Goal: Task Accomplishment & Management: Manage account settings

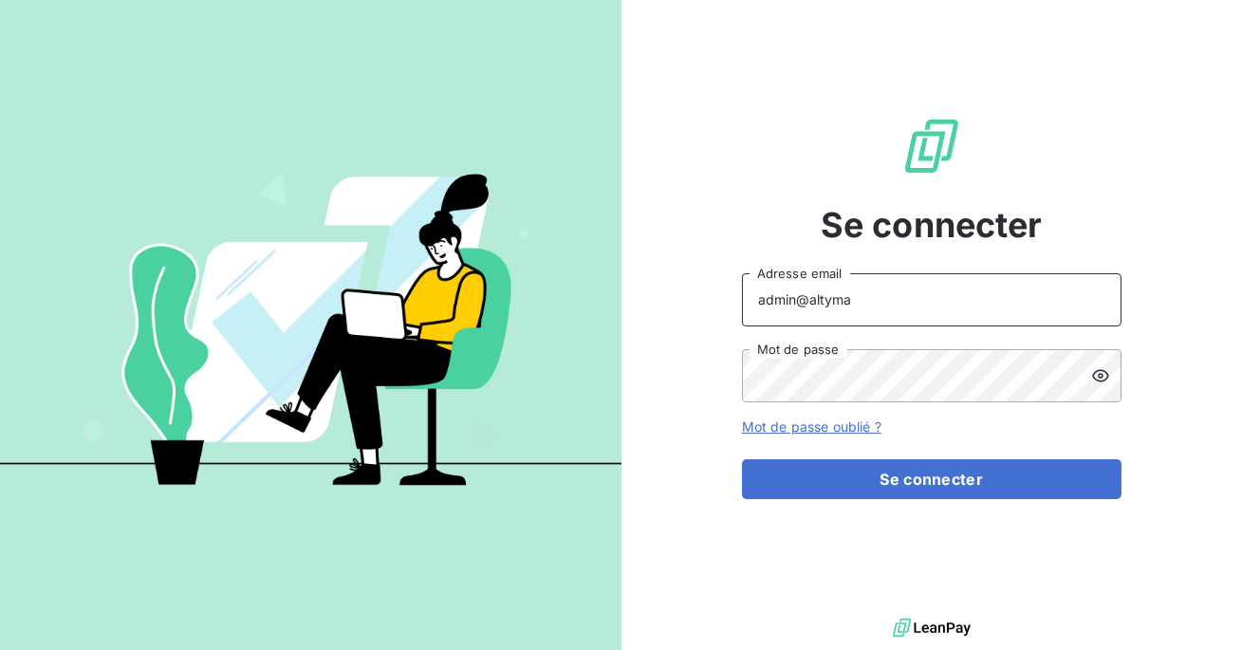
click at [889, 293] on input "admin@altyma" at bounding box center [932, 299] width 380 height 53
type input "admin@bersay"
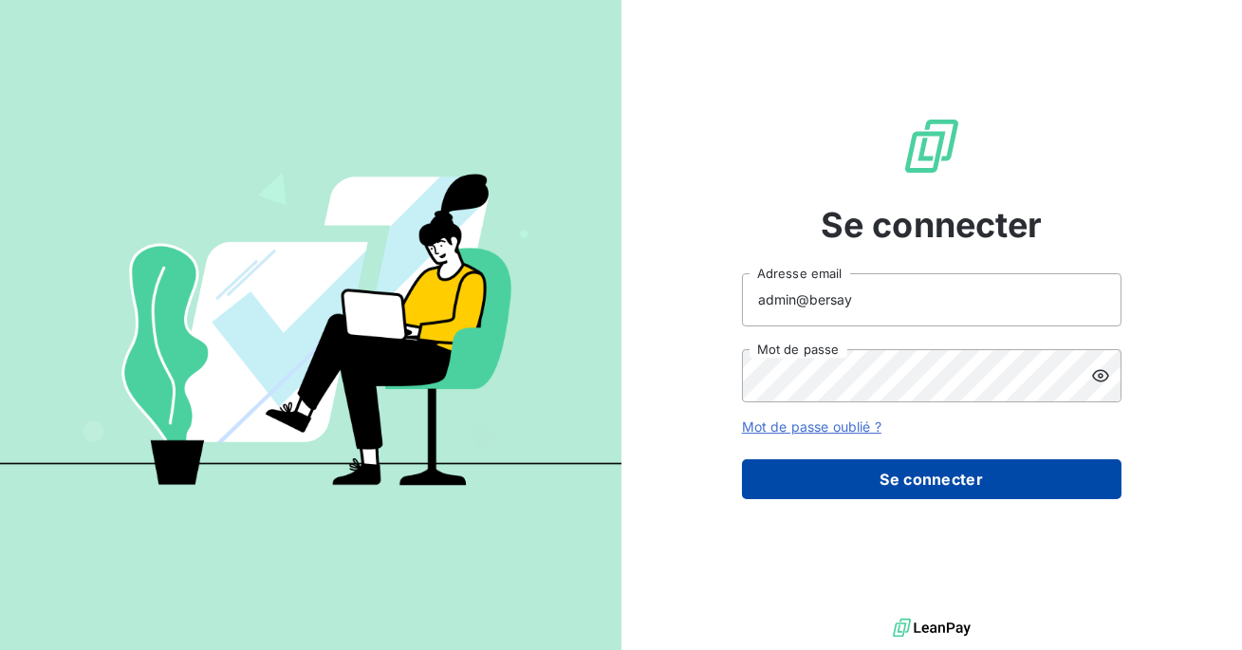
click at [923, 479] on button "Se connecter" at bounding box center [932, 479] width 380 height 40
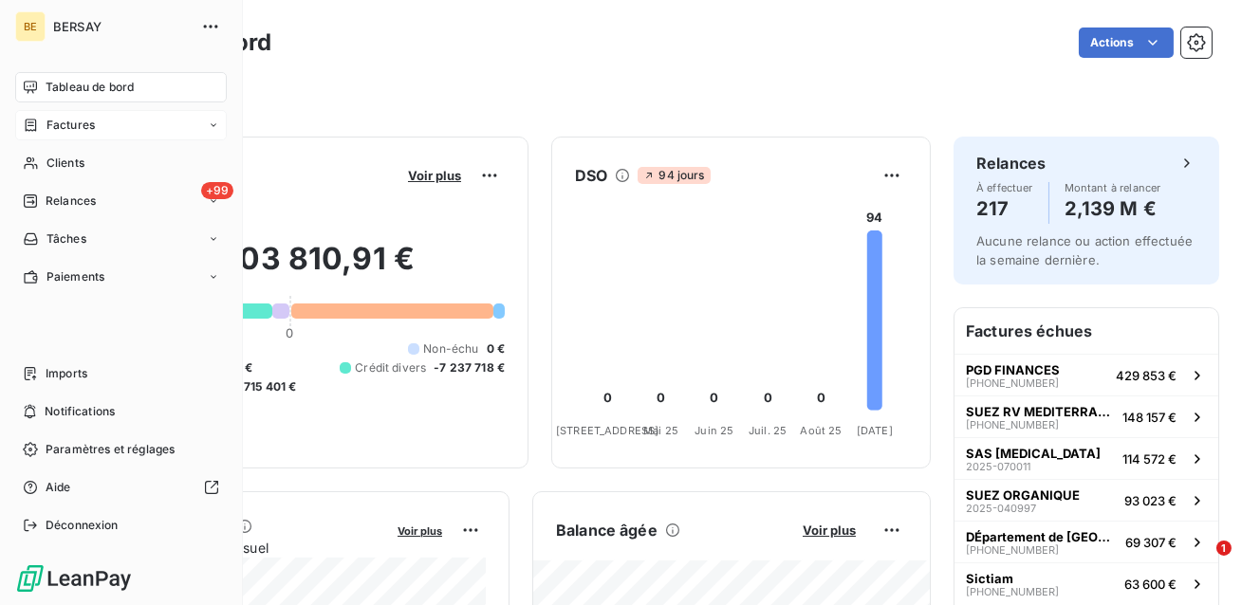
click at [67, 125] on span "Factures" at bounding box center [71, 125] width 48 height 17
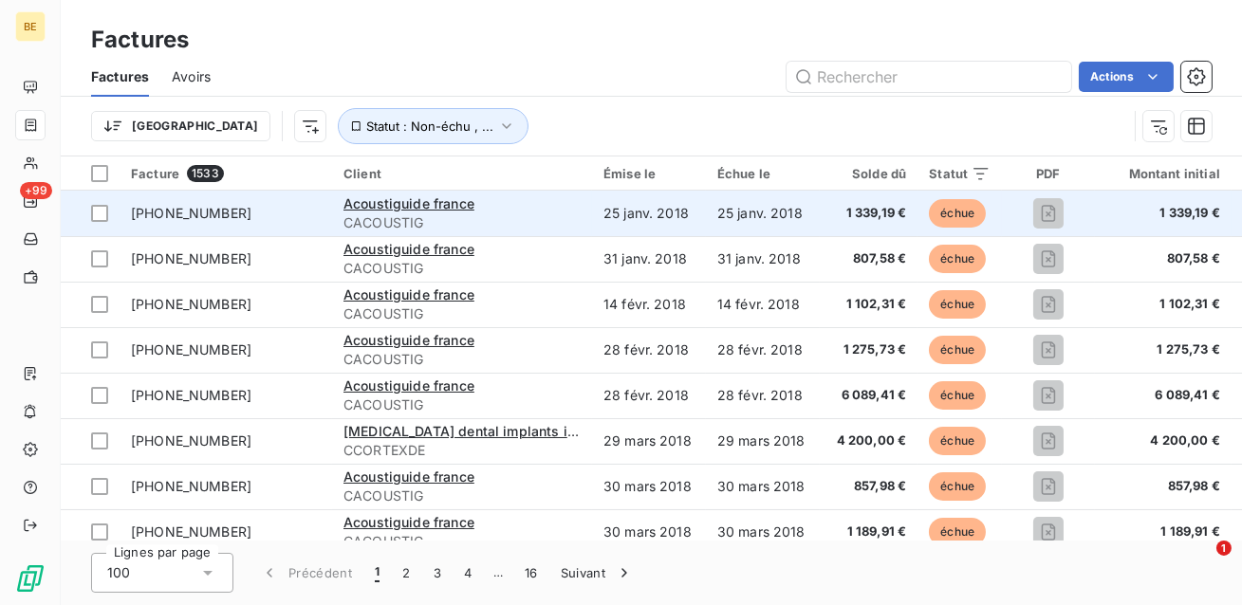
click at [270, 214] on span "[PHONE_NUMBER]" at bounding box center [226, 213] width 190 height 19
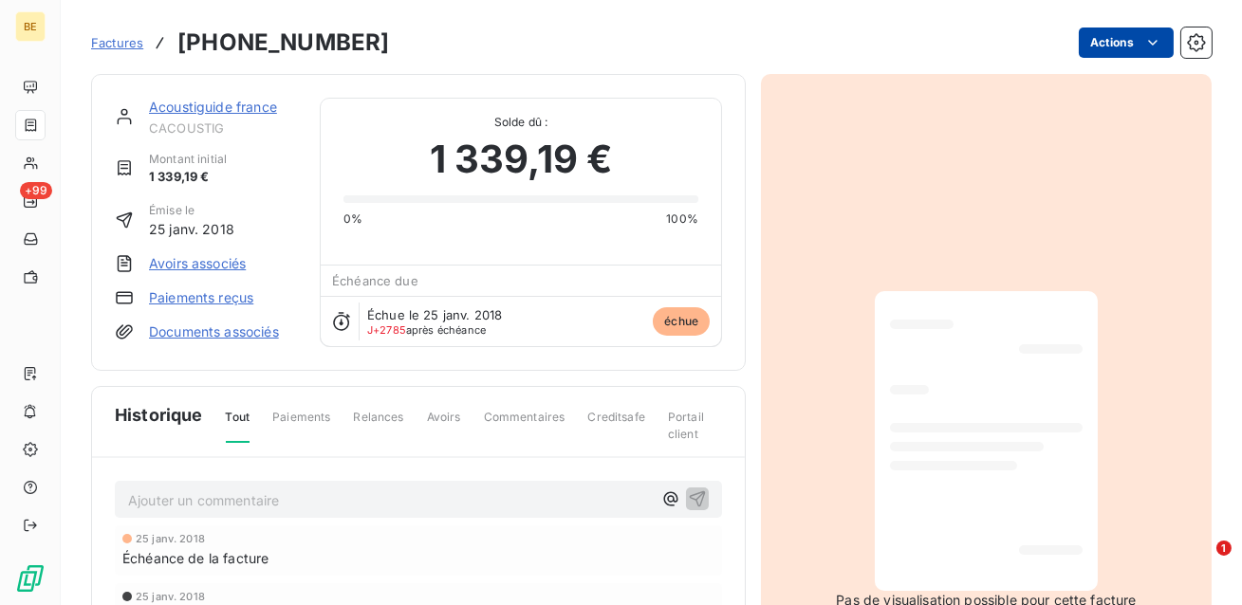
click at [1126, 38] on html "BE +99 Factures [PHONE_NUMBER] Actions Acoustiguide [GEOGRAPHIC_DATA] CACOUSTIG…" at bounding box center [621, 302] width 1242 height 605
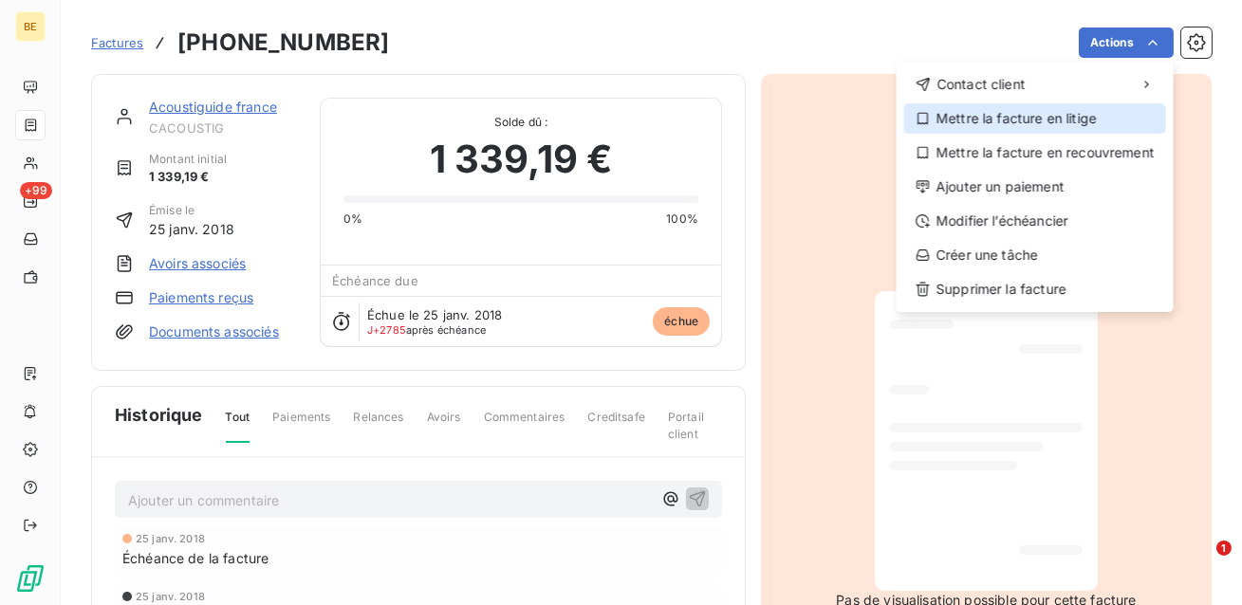
click at [1025, 123] on div "Mettre la facture en litige" at bounding box center [1035, 118] width 262 height 30
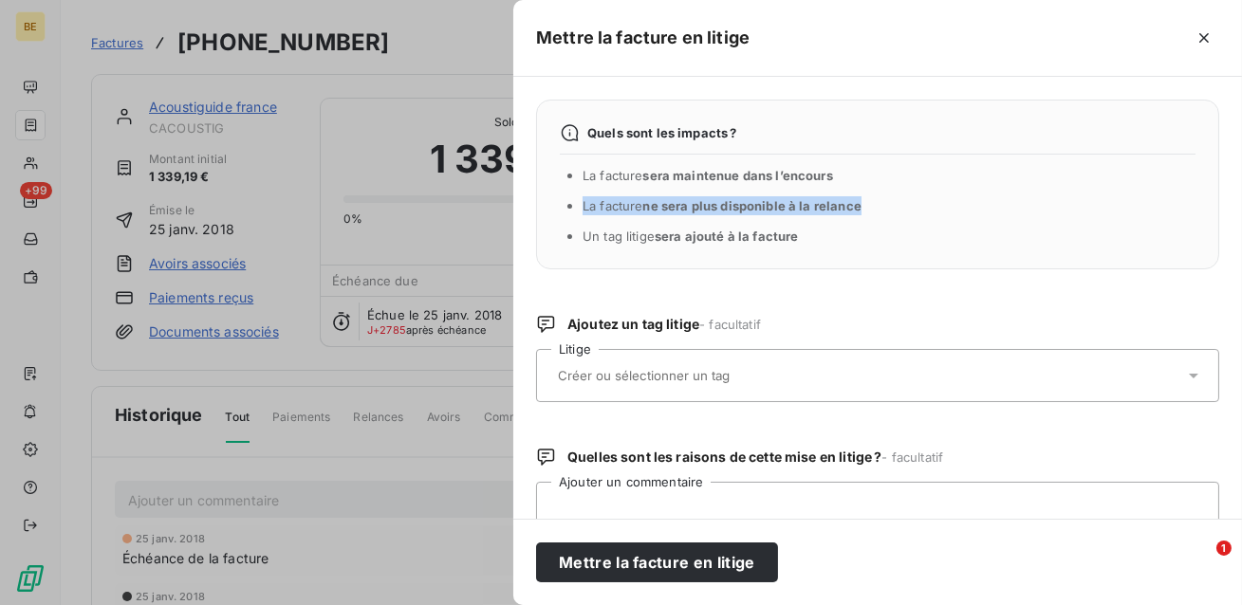
drag, startPoint x: 875, startPoint y: 206, endPoint x: 566, endPoint y: 214, distance: 309.5
click at [566, 214] on div "Quels sont les impacts ? La facture sera maintenue dans l’encours La facture ne…" at bounding box center [877, 185] width 683 height 170
click at [838, 180] on li "La facture sera maintenue dans l’encours" at bounding box center [889, 175] width 613 height 19
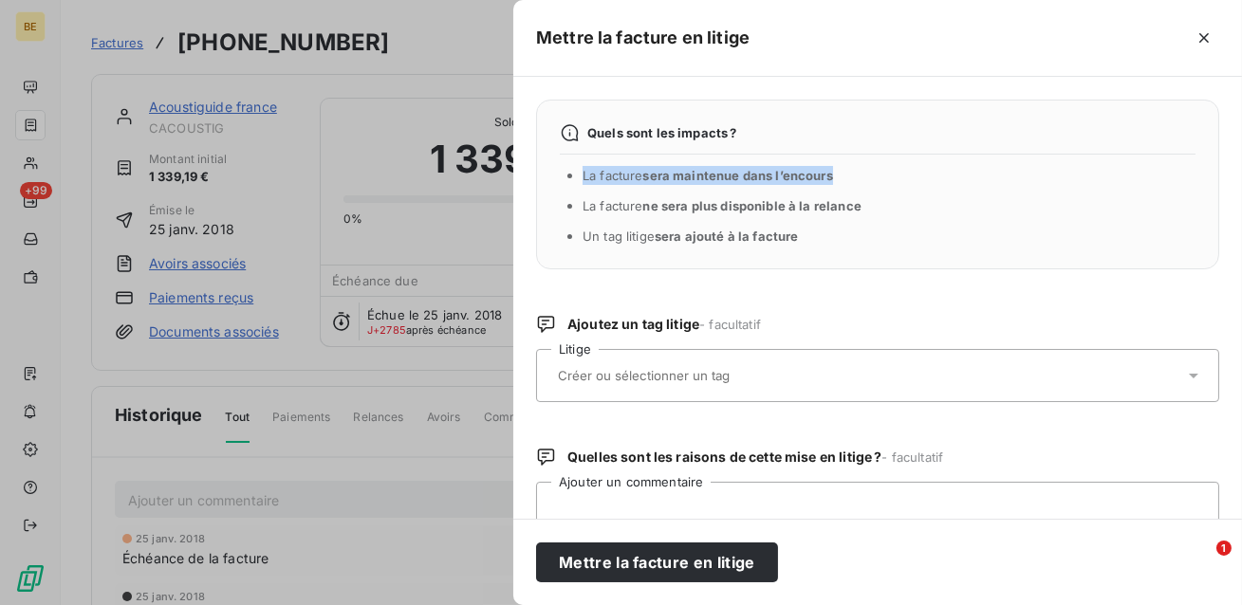
drag, startPoint x: 846, startPoint y: 177, endPoint x: 560, endPoint y: 175, distance: 285.7
click at [560, 175] on div "Quels sont les impacts ? La facture sera maintenue dans l’encours La facture ne…" at bounding box center [877, 185] width 683 height 170
click at [1206, 30] on icon "button" at bounding box center [1204, 37] width 19 height 19
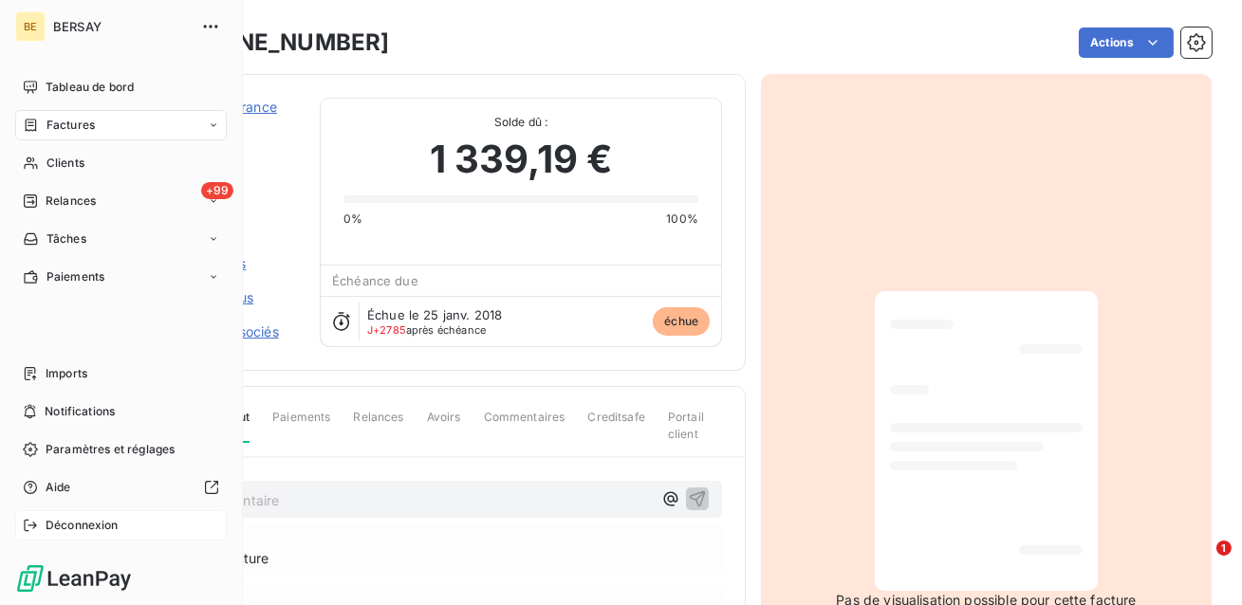
click at [43, 520] on div "Déconnexion" at bounding box center [121, 526] width 212 height 30
